Goal: Find contact information: Find contact information

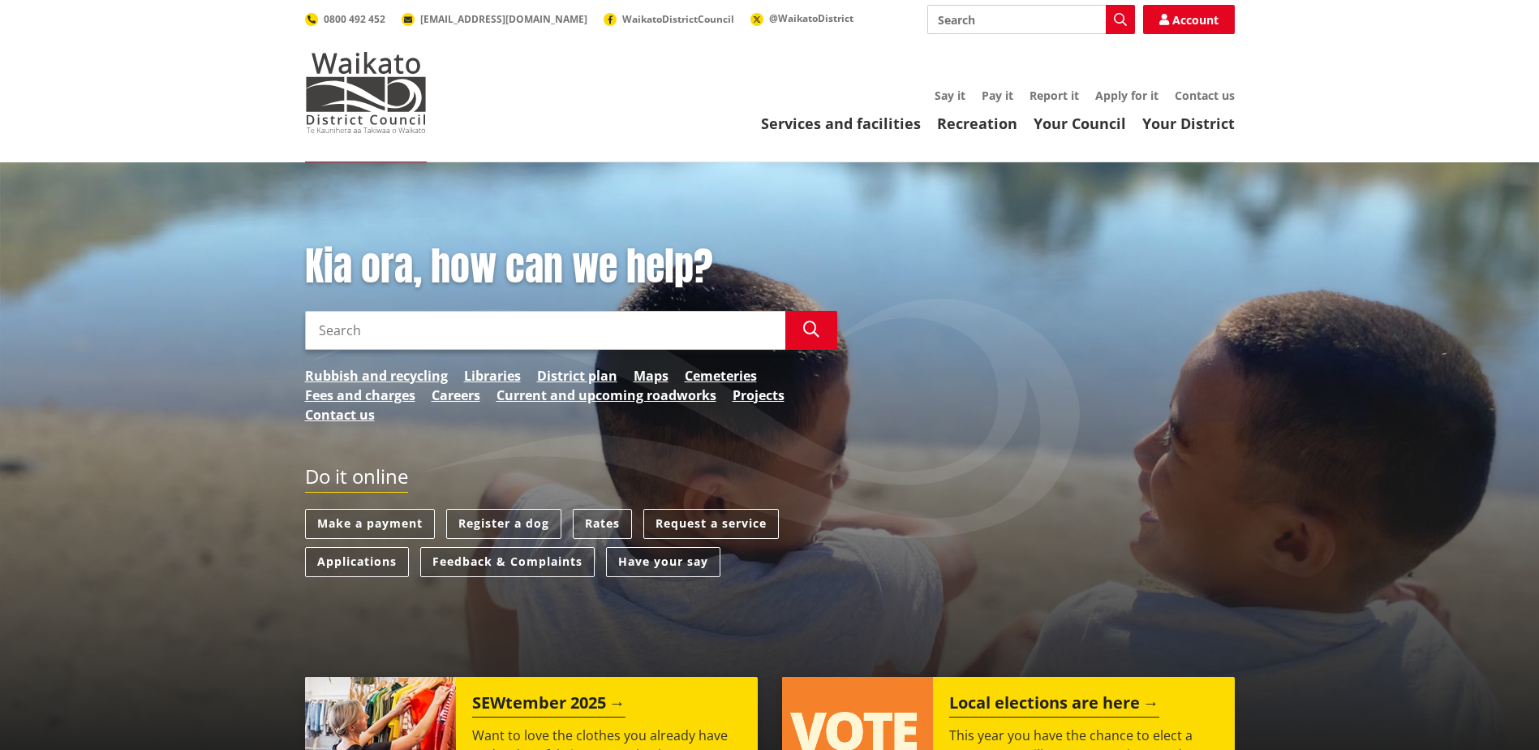
scroll to position [162, 0]
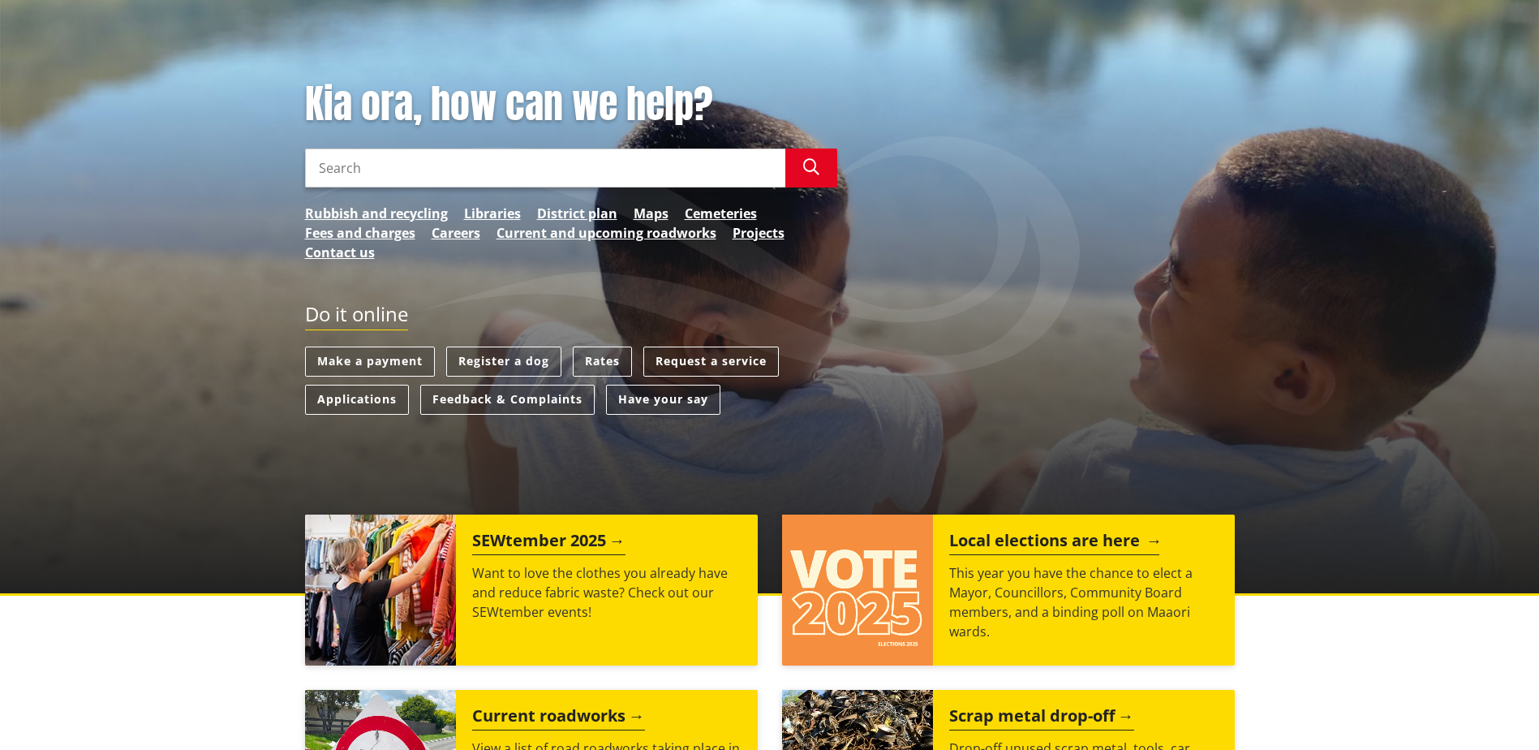
click at [901, 586] on img at bounding box center [857, 589] width 151 height 151
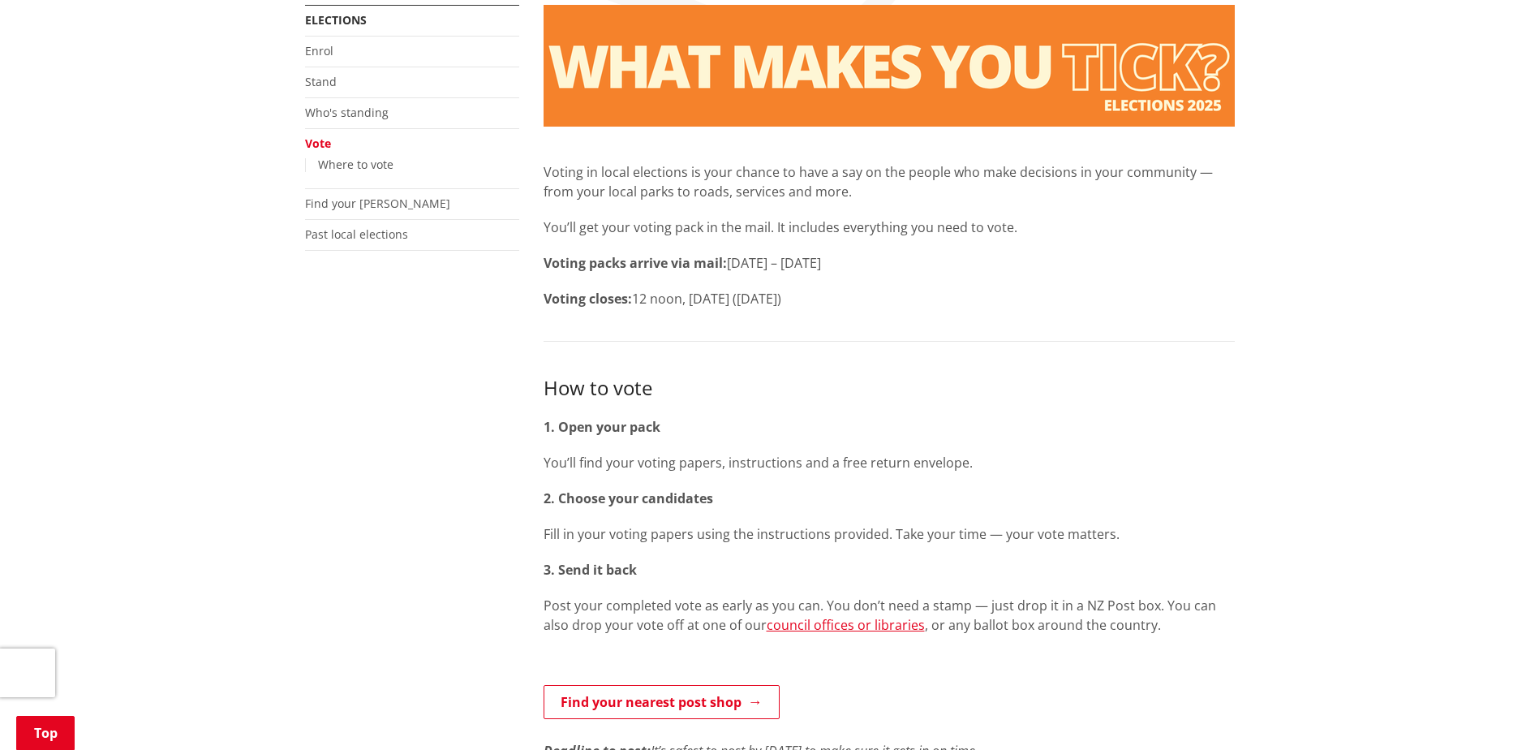
scroll to position [325, 0]
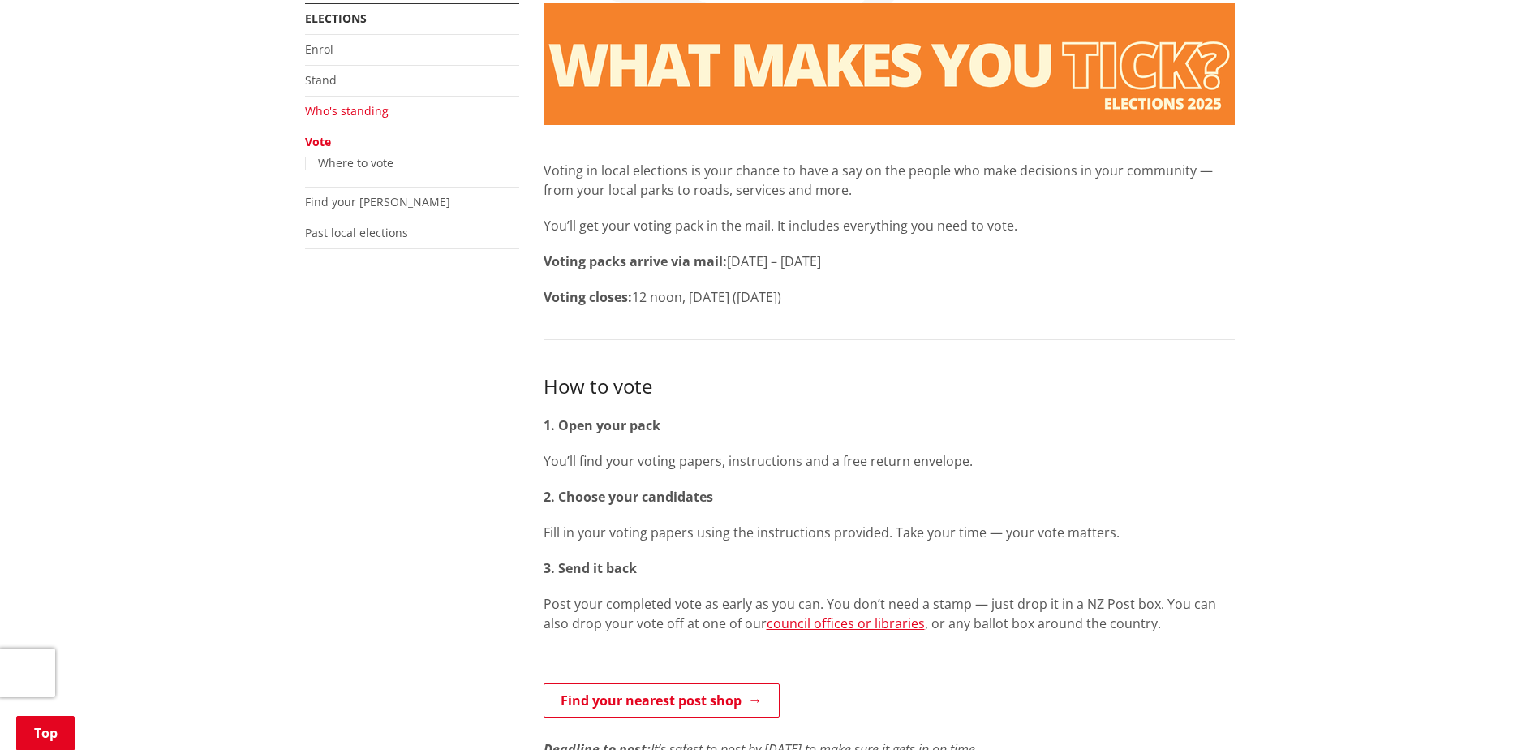
click at [371, 110] on link "Who's standing" at bounding box center [347, 110] width 84 height 15
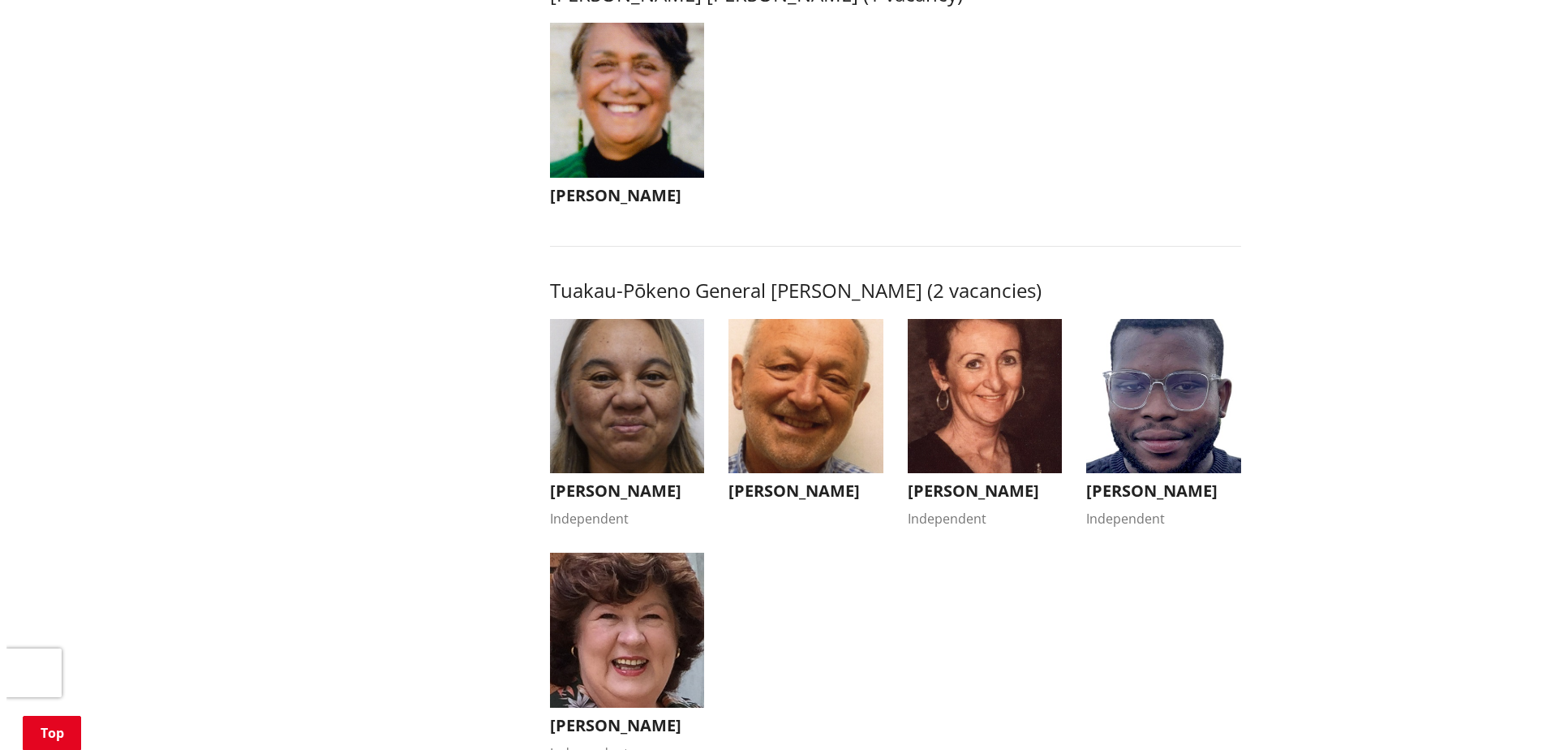
scroll to position [2677, 0]
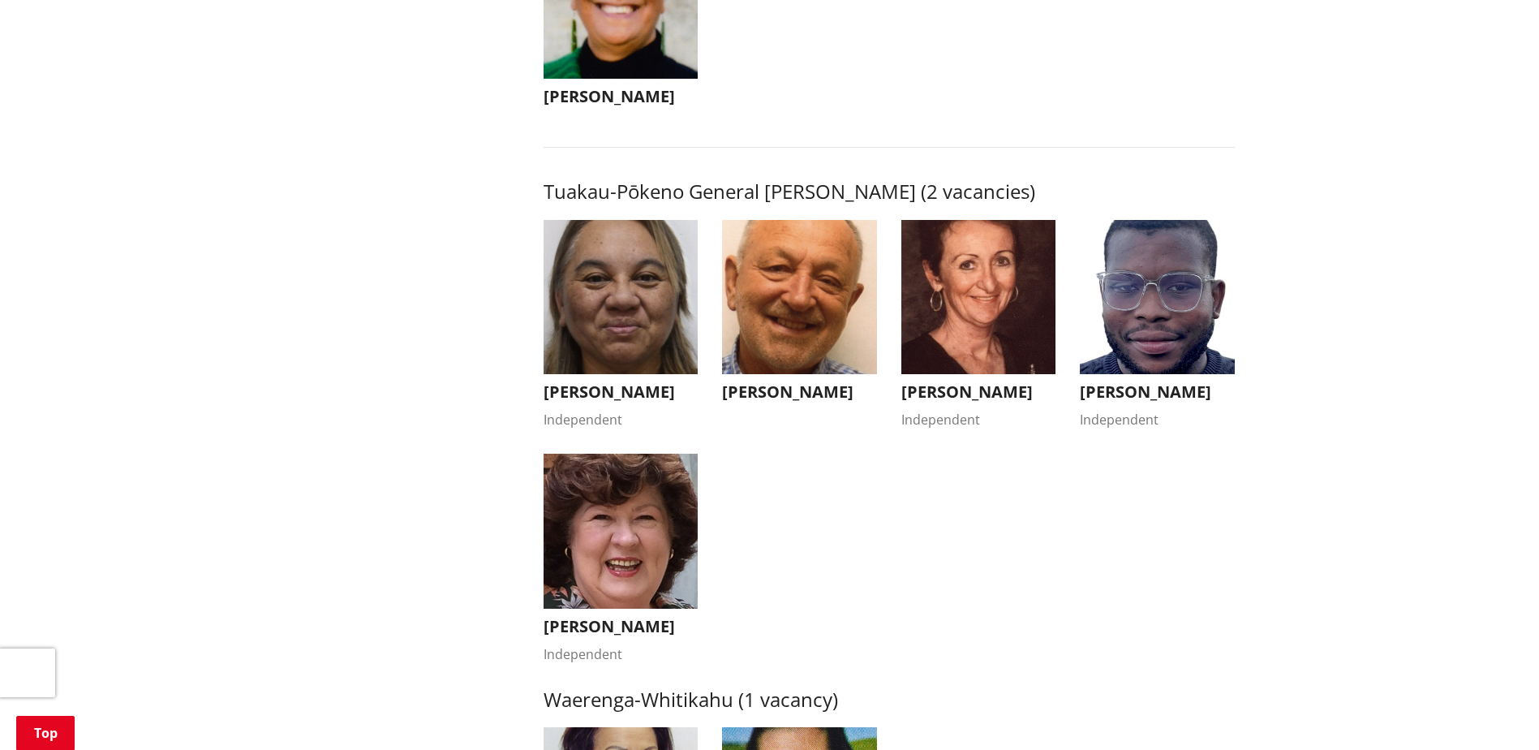
click at [626, 551] on img "button" at bounding box center [621, 531] width 155 height 155
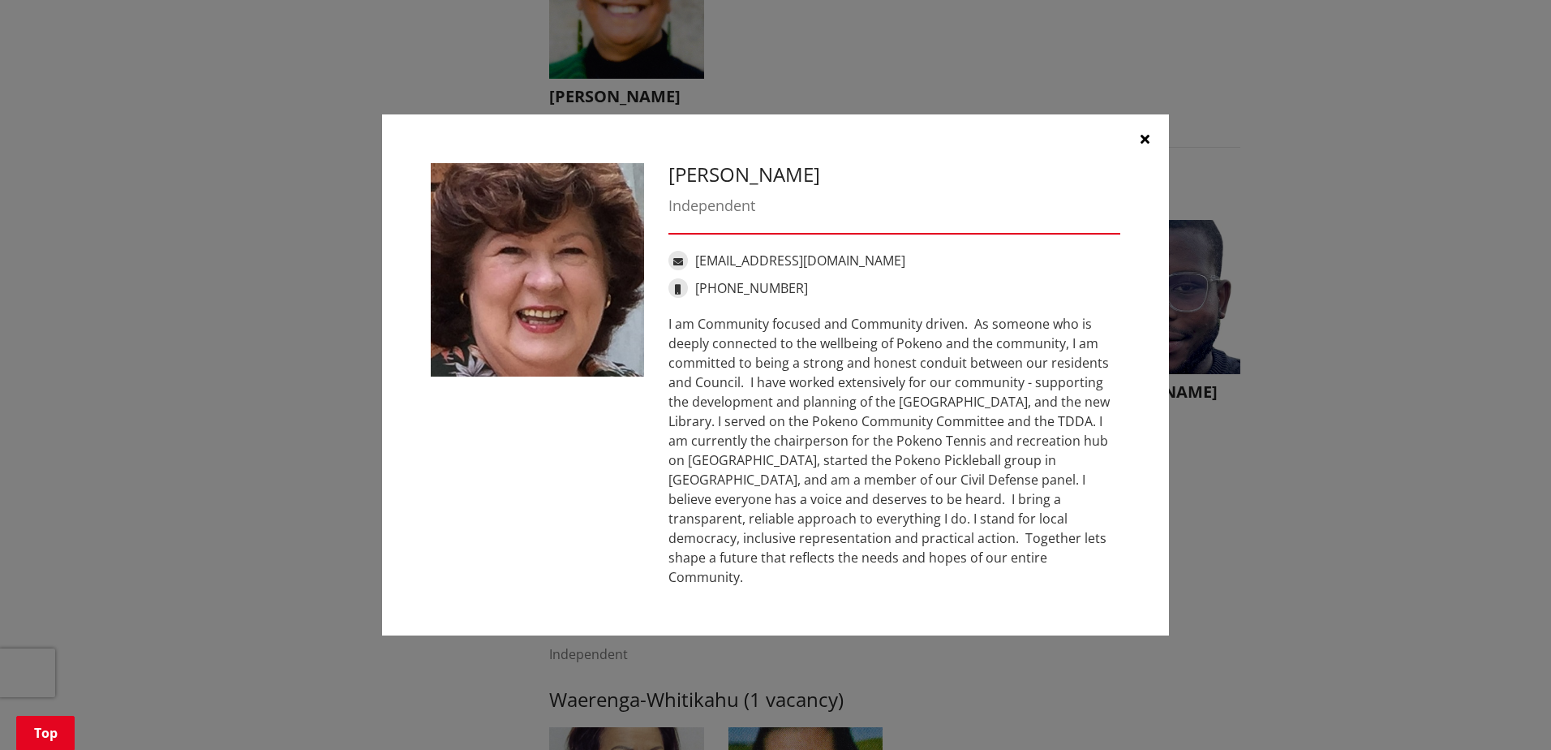
click at [713, 269] on link "[EMAIL_ADDRESS][DOMAIN_NAME]" at bounding box center [800, 261] width 210 height 18
